Goal: Complete application form

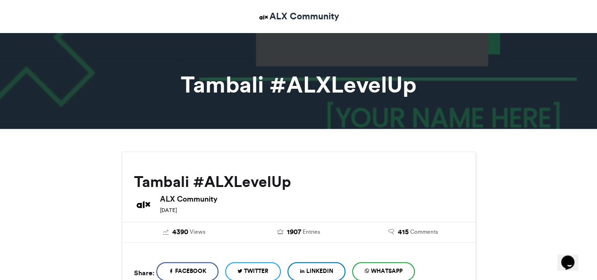
click at [333, 269] on span "LinkedIn" at bounding box center [319, 270] width 27 height 8
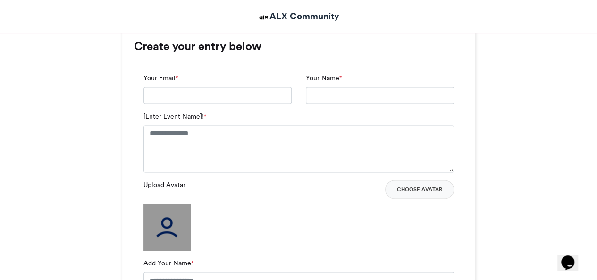
scroll to position [623, 0]
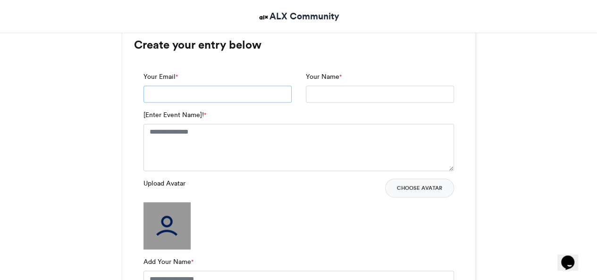
click at [187, 95] on input "Your Email *" at bounding box center [217, 93] width 148 height 17
type input "**********"
click at [329, 93] on input "Your Name *" at bounding box center [380, 93] width 148 height 17
type input "**********"
click at [274, 129] on textarea "[Enter Event Name]! *" at bounding box center [298, 147] width 310 height 47
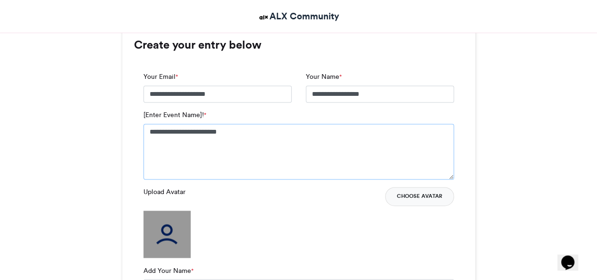
type textarea "**********"
click at [413, 200] on button "Choose Avatar" at bounding box center [419, 196] width 69 height 19
click at [183, 268] on label "Add Your Name *" at bounding box center [168, 270] width 50 height 10
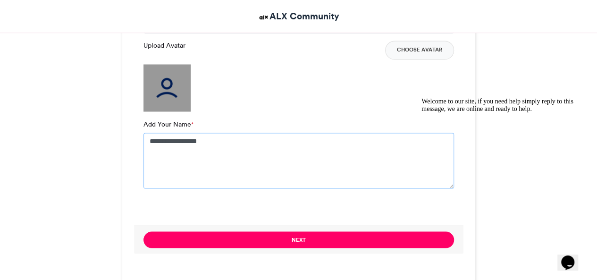
type textarea "**********"
click at [164, 91] on img at bounding box center [166, 87] width 47 height 47
click at [416, 47] on button "Choose Avatar" at bounding box center [419, 50] width 69 height 19
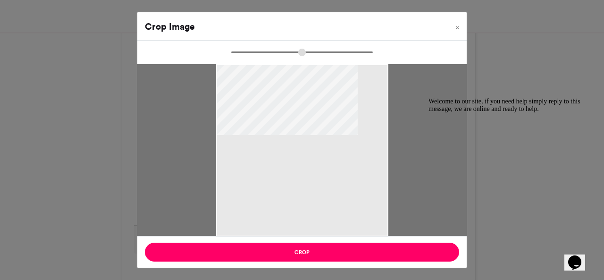
type input "******"
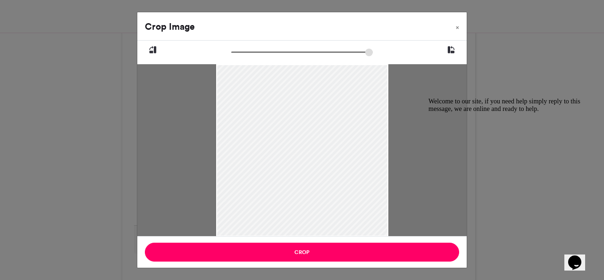
drag, startPoint x: 346, startPoint y: 139, endPoint x: 388, endPoint y: 182, distance: 60.0
click at [388, 182] on div at bounding box center [301, 150] width 329 height 172
click at [458, 28] on span "×" at bounding box center [457, 28] width 3 height 6
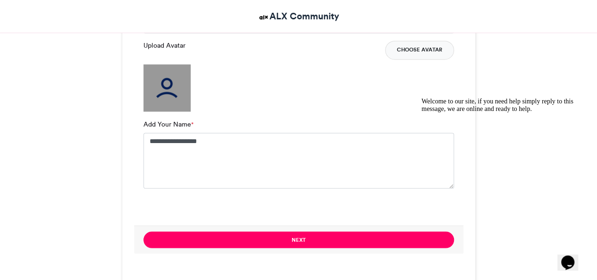
click at [416, 50] on button "Choose Avatar" at bounding box center [419, 50] width 69 height 19
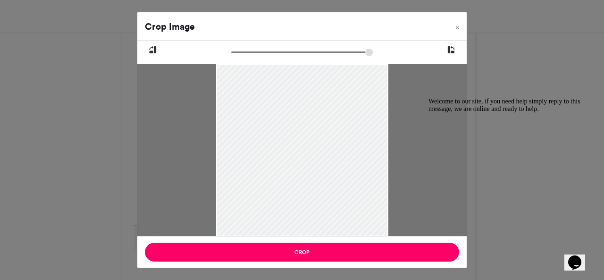
click at [449, 50] on icon at bounding box center [451, 50] width 8 height 12
click at [153, 52] on icon at bounding box center [153, 50] width 8 height 12
drag, startPoint x: 235, startPoint y: 53, endPoint x: 272, endPoint y: 55, distance: 36.8
click at [272, 55] on input "zoom" at bounding box center [301, 52] width 141 height 9
drag, startPoint x: 356, startPoint y: 116, endPoint x: 271, endPoint y: 105, distance: 85.2
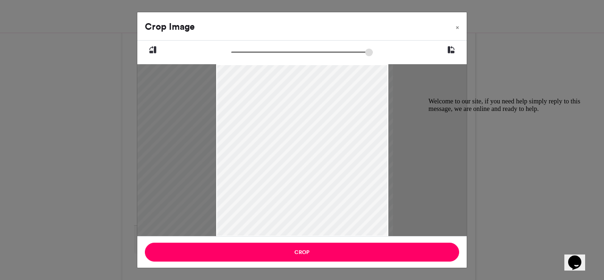
click at [271, 105] on div at bounding box center [236, 138] width 311 height 416
drag, startPoint x: 271, startPoint y: 52, endPoint x: 279, endPoint y: 53, distance: 8.5
click at [279, 53] on input "zoom" at bounding box center [301, 52] width 141 height 9
drag, startPoint x: 303, startPoint y: 102, endPoint x: 275, endPoint y: 123, distance: 34.3
click at [275, 123] on div at bounding box center [217, 157] width 341 height 455
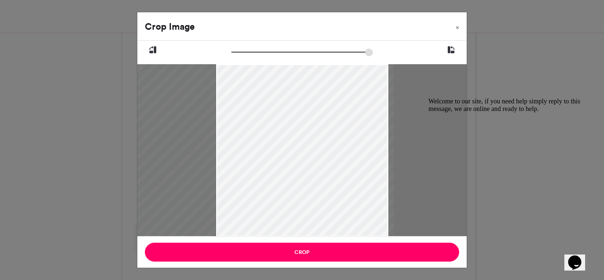
drag, startPoint x: 280, startPoint y: 54, endPoint x: 285, endPoint y: 54, distance: 5.2
click at [285, 54] on input "zoom" at bounding box center [301, 52] width 141 height 9
click at [274, 52] on input "zoom" at bounding box center [301, 52] width 141 height 9
drag, startPoint x: 321, startPoint y: 108, endPoint x: 288, endPoint y: 104, distance: 33.8
click at [288, 104] on div at bounding box center [227, 153] width 322 height 430
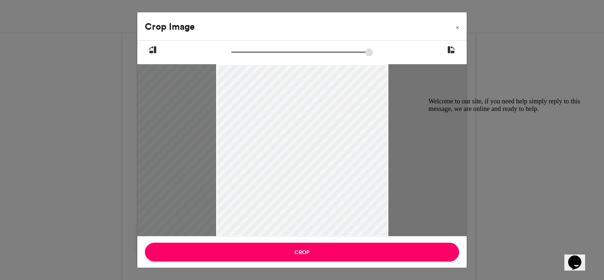
click at [266, 51] on input "zoom" at bounding box center [301, 52] width 141 height 9
type input "******"
click at [254, 50] on input "zoom" at bounding box center [301, 52] width 141 height 9
click at [458, 27] on span "×" at bounding box center [457, 28] width 3 height 6
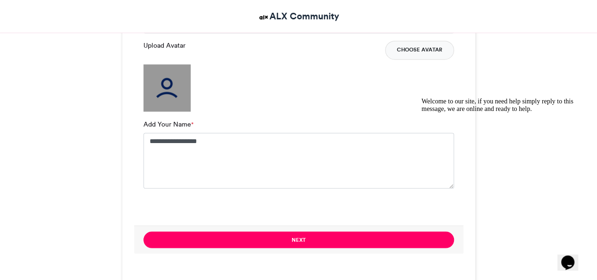
click at [431, 50] on button "Choose Avatar" at bounding box center [419, 50] width 69 height 19
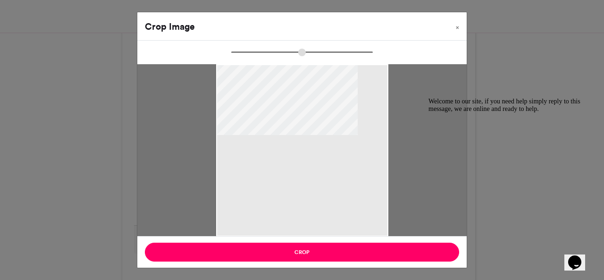
type input "******"
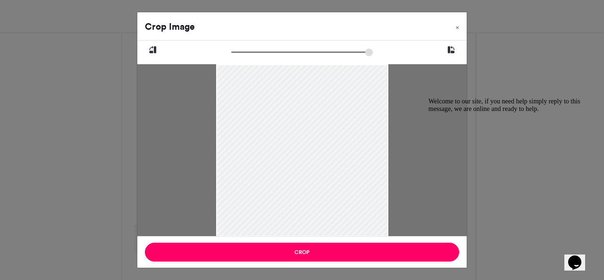
drag, startPoint x: 317, startPoint y: 138, endPoint x: 328, endPoint y: 194, distance: 57.1
click at [328, 194] on div at bounding box center [302, 179] width 172 height 230
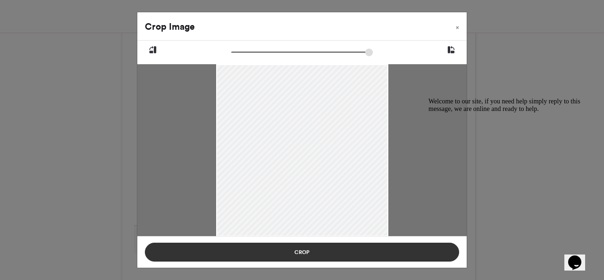
click at [308, 252] on button "Crop" at bounding box center [302, 251] width 314 height 19
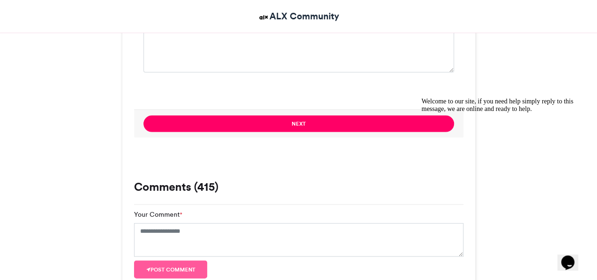
scroll to position [807, 0]
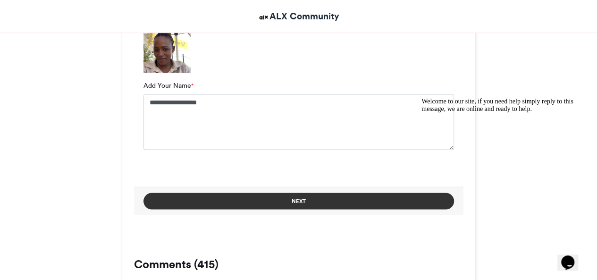
click at [304, 200] on button "Next" at bounding box center [298, 200] width 310 height 17
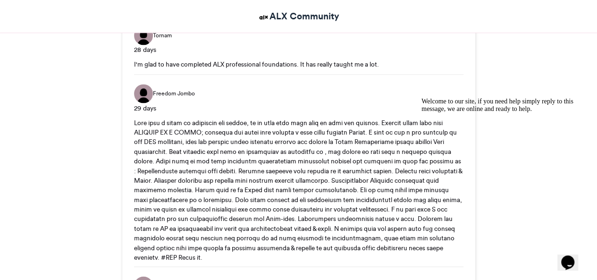
scroll to position [484, 0]
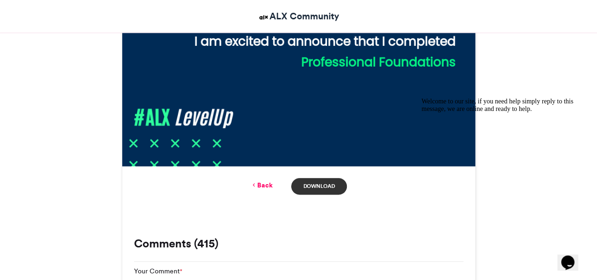
click at [317, 183] on link "Download" at bounding box center [318, 186] width 55 height 17
click at [524, 98] on div "Welcome to our site, if you need help simply reply to this message, we are onli…" at bounding box center [506, 105] width 170 height 15
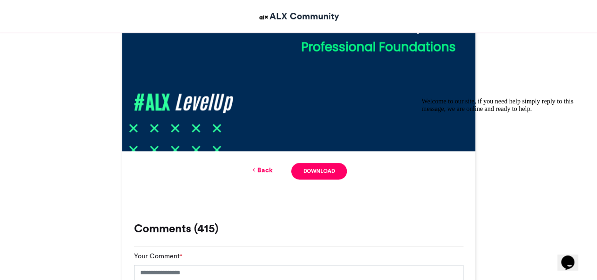
scroll to position [528, 0]
